Goal: Information Seeking & Learning: Learn about a topic

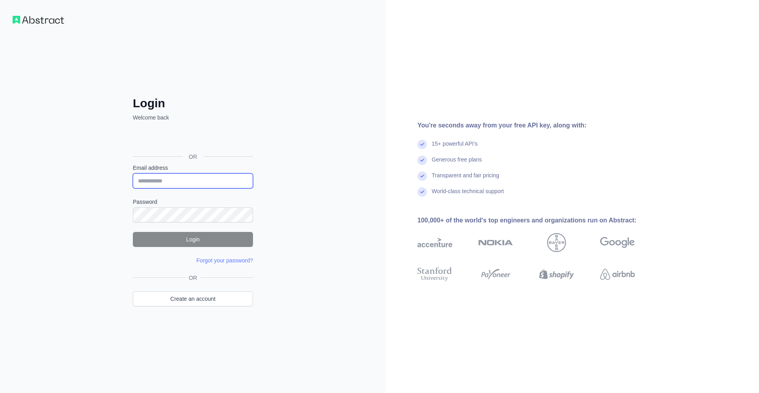
type input "**********"
click at [177, 237] on button "Login" at bounding box center [193, 239] width 120 height 15
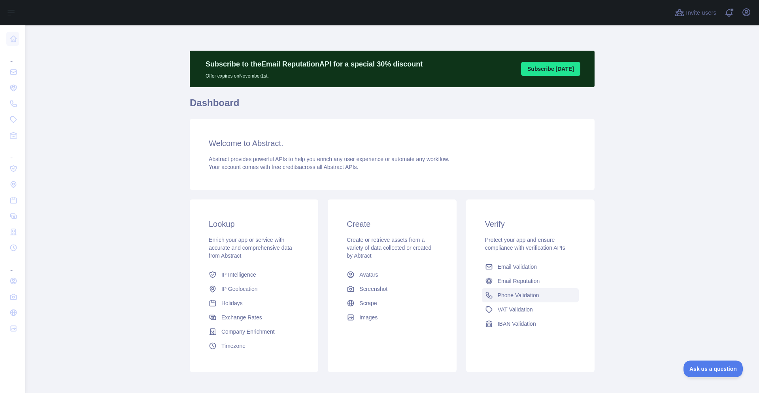
click at [518, 296] on span "Phone Validation" at bounding box center [519, 295] width 42 height 8
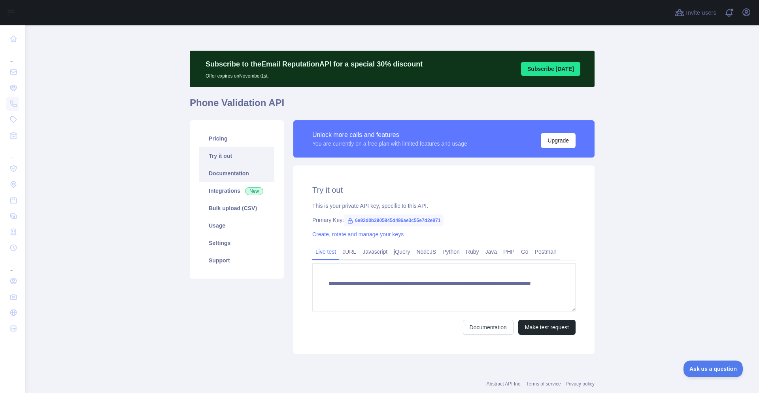
click at [220, 172] on link "Documentation" at bounding box center [236, 173] width 75 height 17
